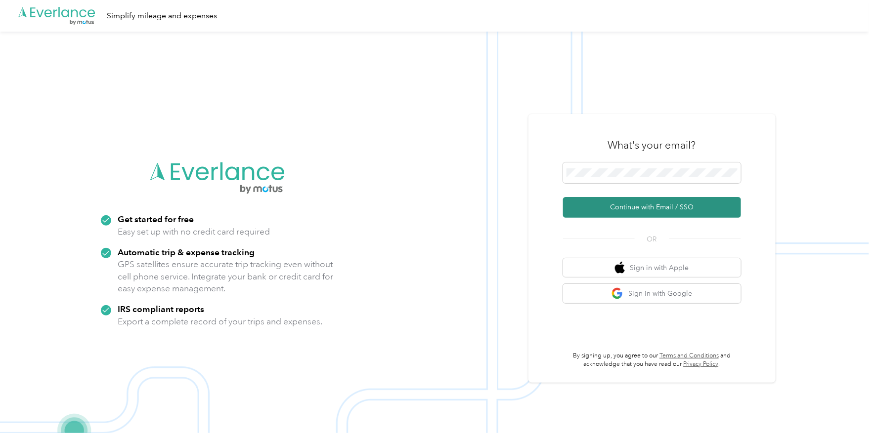
click at [649, 207] on button "Continue with Email / SSO" at bounding box center [652, 207] width 178 height 21
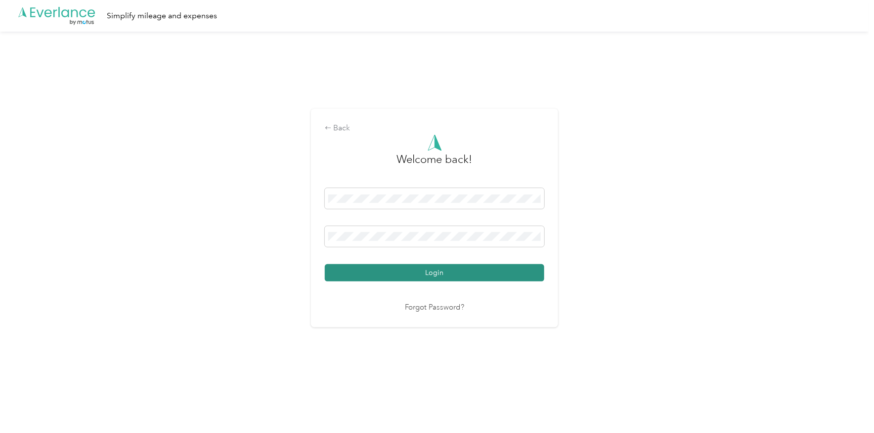
click at [420, 273] on button "Login" at bounding box center [434, 272] width 219 height 17
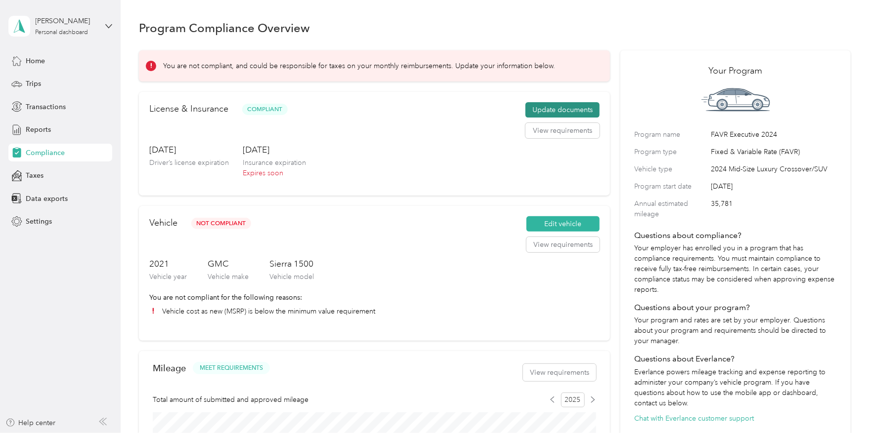
click at [567, 106] on button "Update documents" at bounding box center [562, 110] width 74 height 16
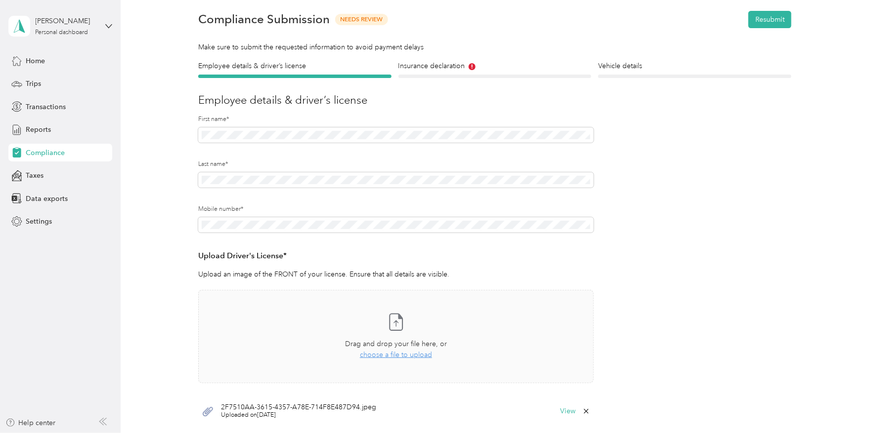
scroll to position [49, 0]
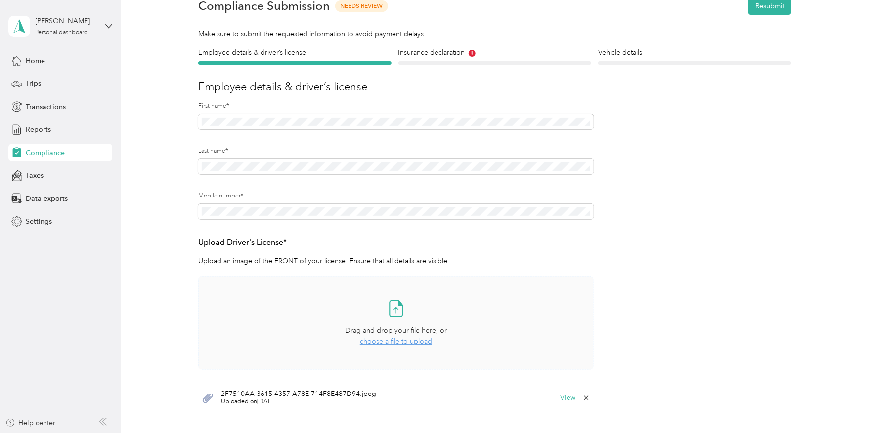
click at [392, 338] on span "choose a file to upload" at bounding box center [396, 342] width 72 height 8
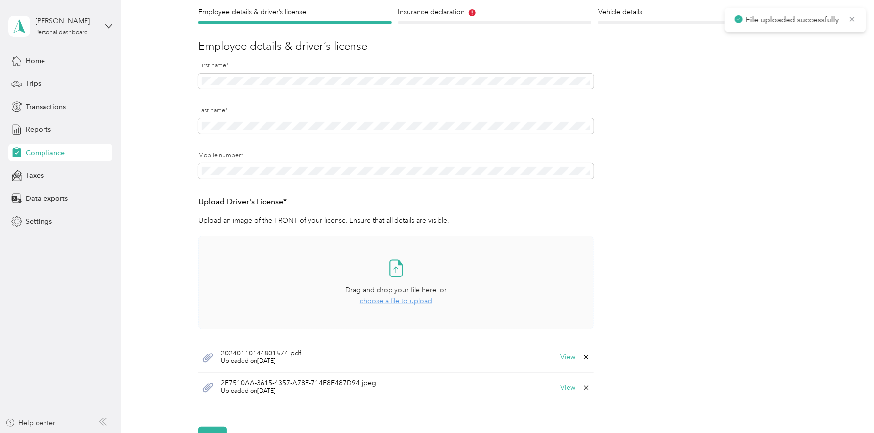
scroll to position [148, 0]
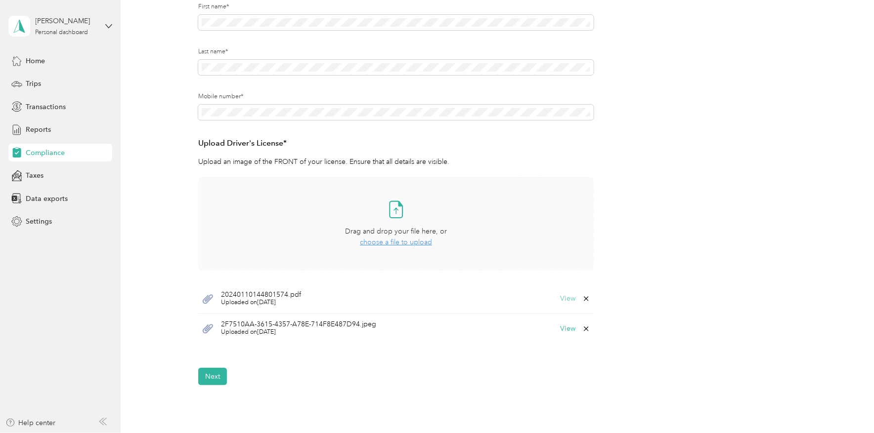
click at [570, 300] on button "View" at bounding box center [567, 299] width 15 height 7
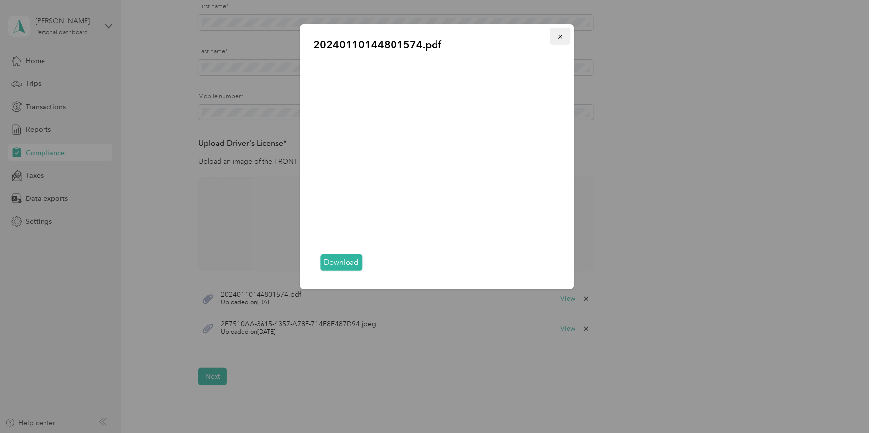
click at [561, 38] on icon "button" at bounding box center [560, 36] width 7 height 7
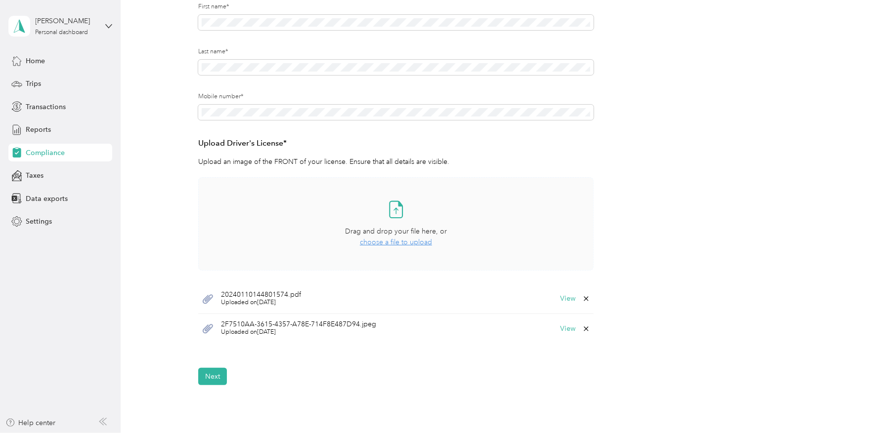
click at [584, 300] on icon at bounding box center [586, 299] width 4 height 4
click at [561, 304] on button "Yes" at bounding box center [560, 306] width 19 height 16
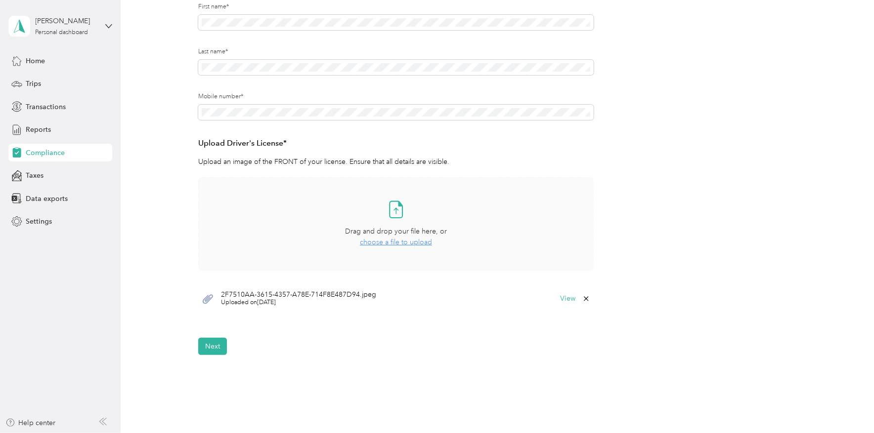
click at [386, 242] on span "choose a file to upload" at bounding box center [396, 242] width 72 height 8
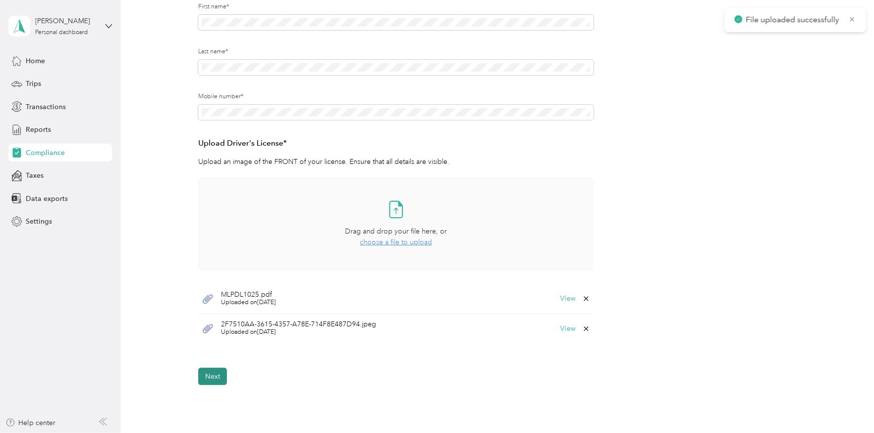
click at [212, 377] on button "Next" at bounding box center [212, 376] width 29 height 17
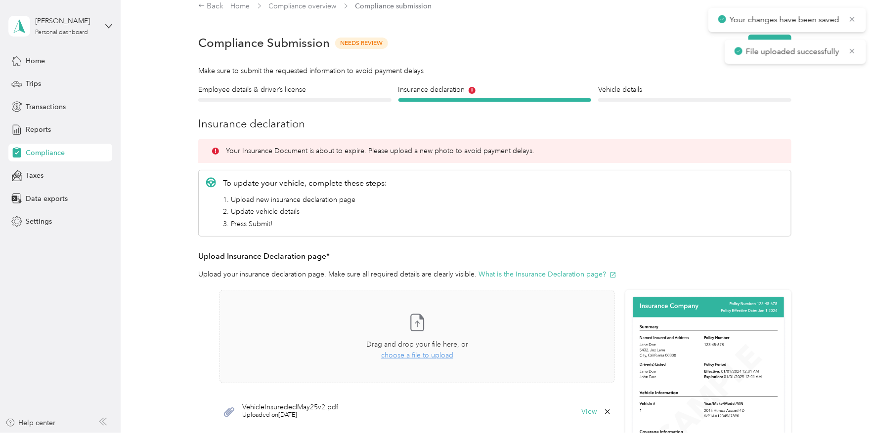
scroll to position [12, 0]
click at [414, 356] on span "choose a file to upload" at bounding box center [417, 355] width 72 height 8
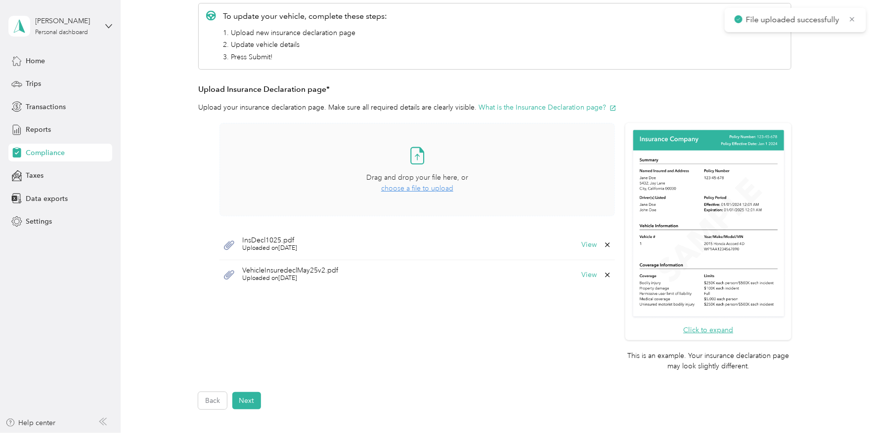
scroll to position [210, 0]
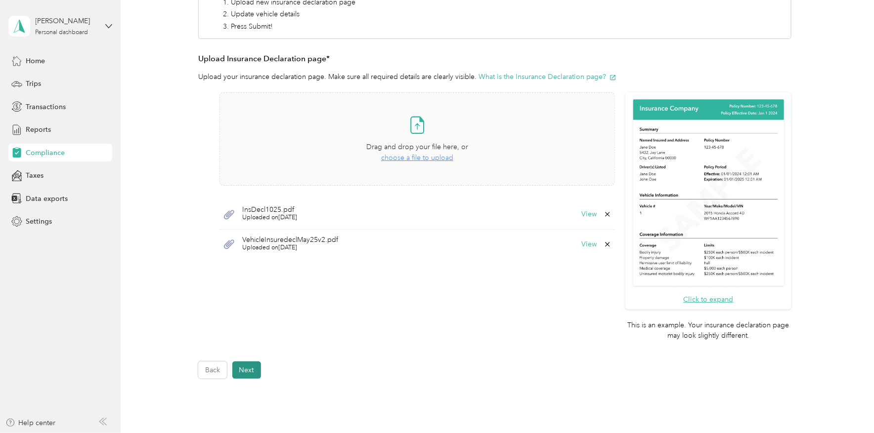
click at [244, 369] on button "Next" at bounding box center [246, 370] width 29 height 17
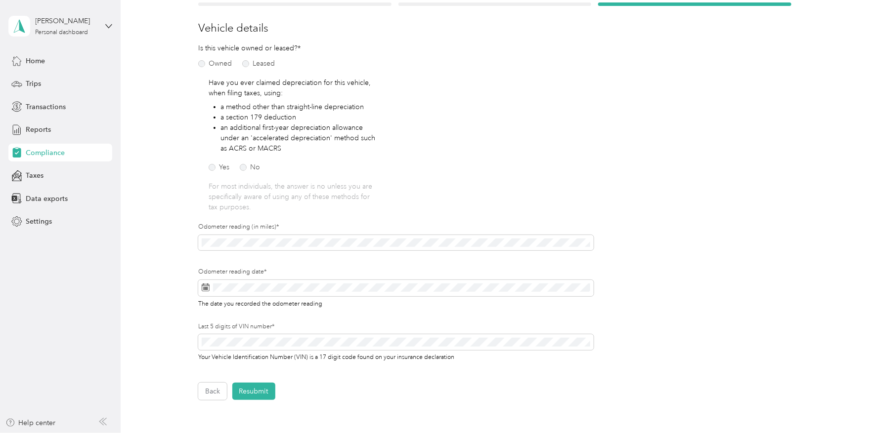
scroll to position [111, 0]
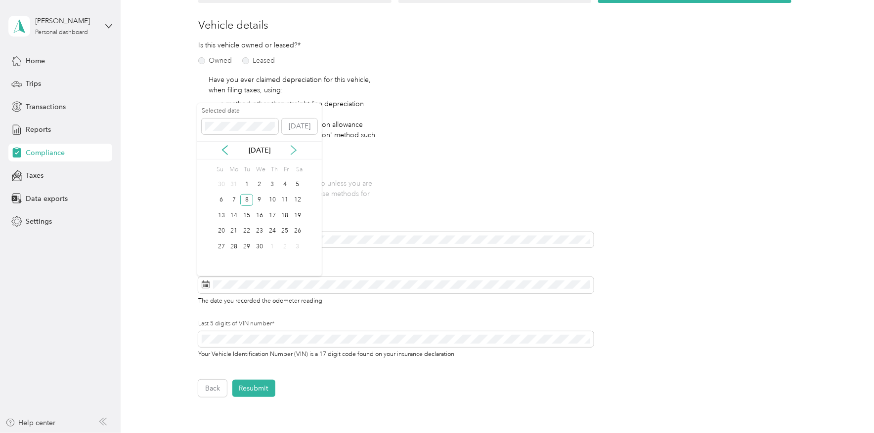
click at [294, 151] on icon at bounding box center [294, 150] width 10 height 10
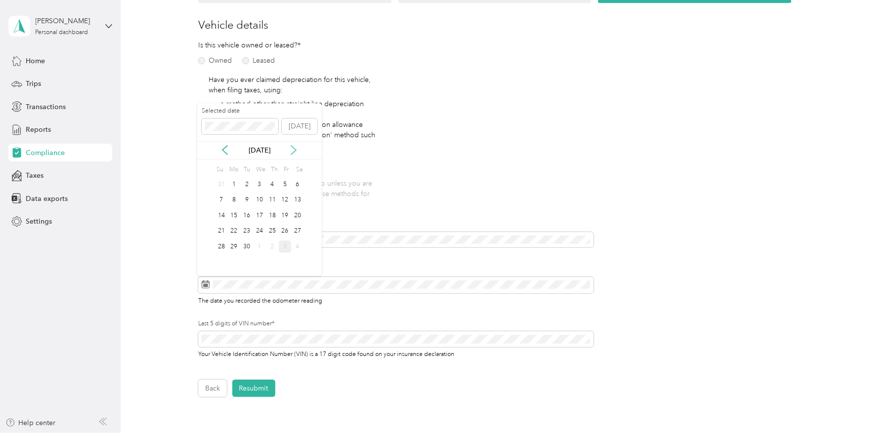
click at [294, 151] on icon at bounding box center [294, 150] width 10 height 10
click at [285, 186] on div "3" at bounding box center [285, 184] width 13 height 12
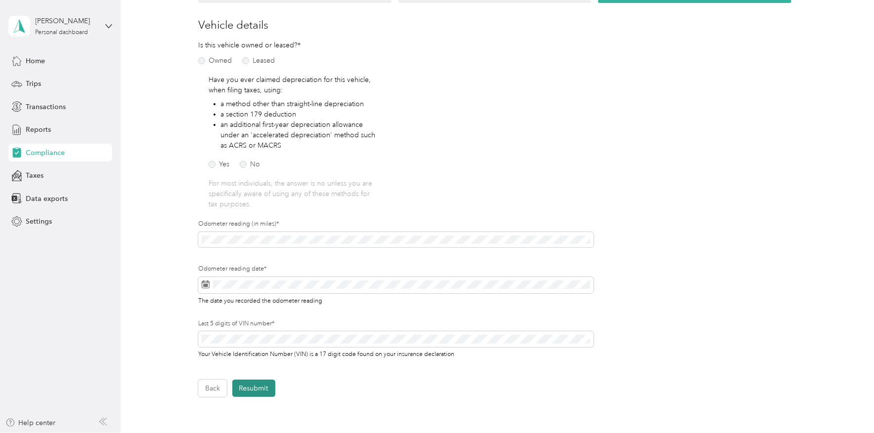
click at [260, 393] on button "Resubmit" at bounding box center [253, 388] width 43 height 17
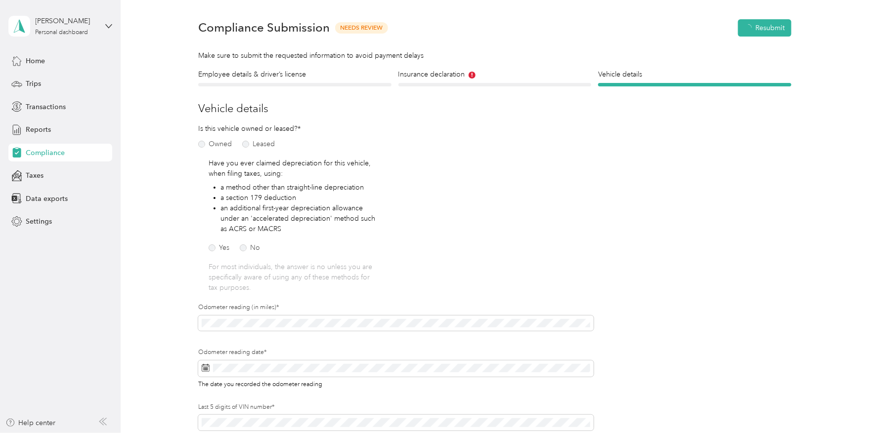
scroll to position [12, 0]
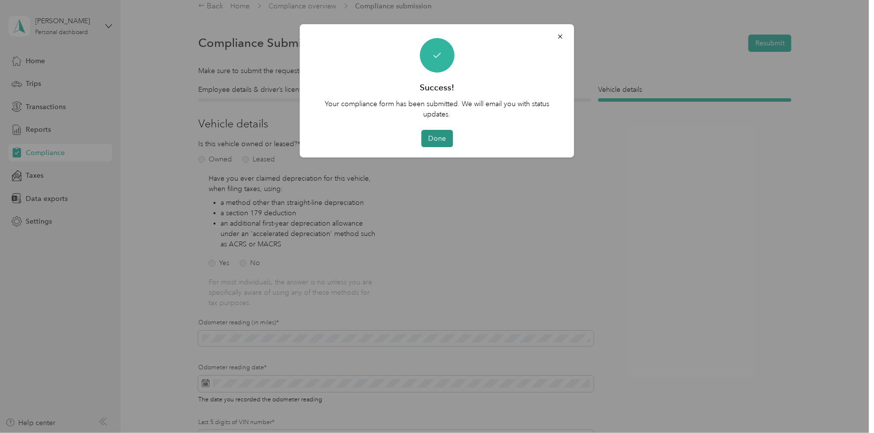
click at [434, 134] on button "Done" at bounding box center [437, 138] width 32 height 17
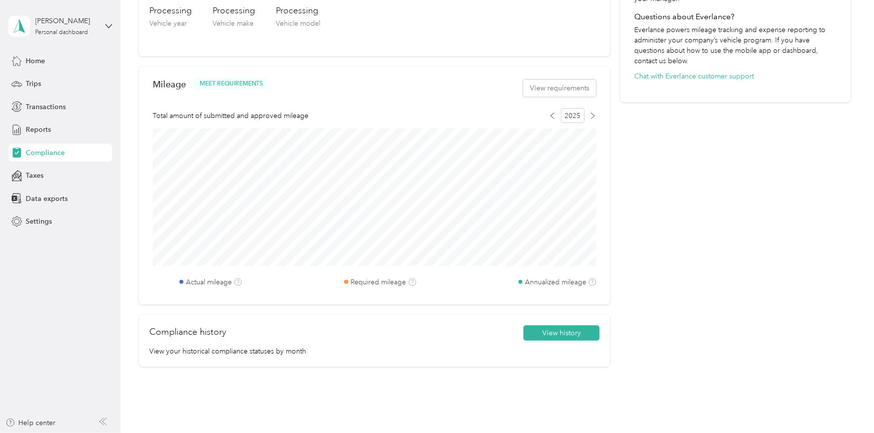
scroll to position [342, 0]
click at [563, 331] on button "View history" at bounding box center [561, 334] width 76 height 16
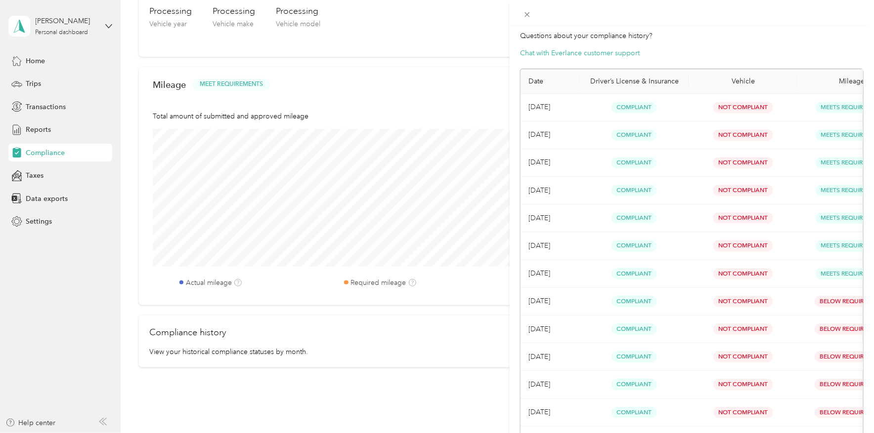
scroll to position [49, 0]
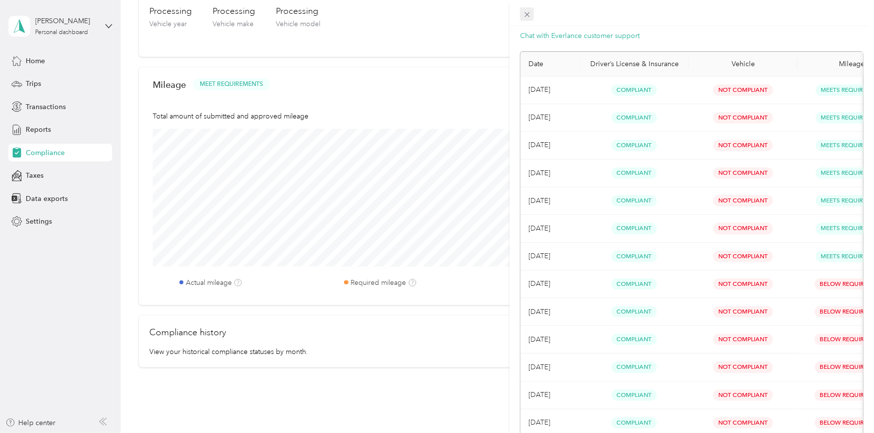
click at [528, 15] on icon at bounding box center [527, 14] width 8 height 8
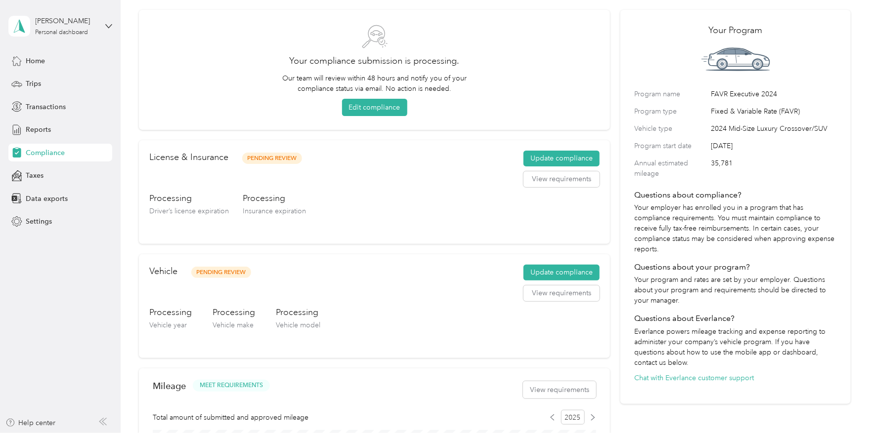
scroll to position [0, 0]
